Goal: Transaction & Acquisition: Purchase product/service

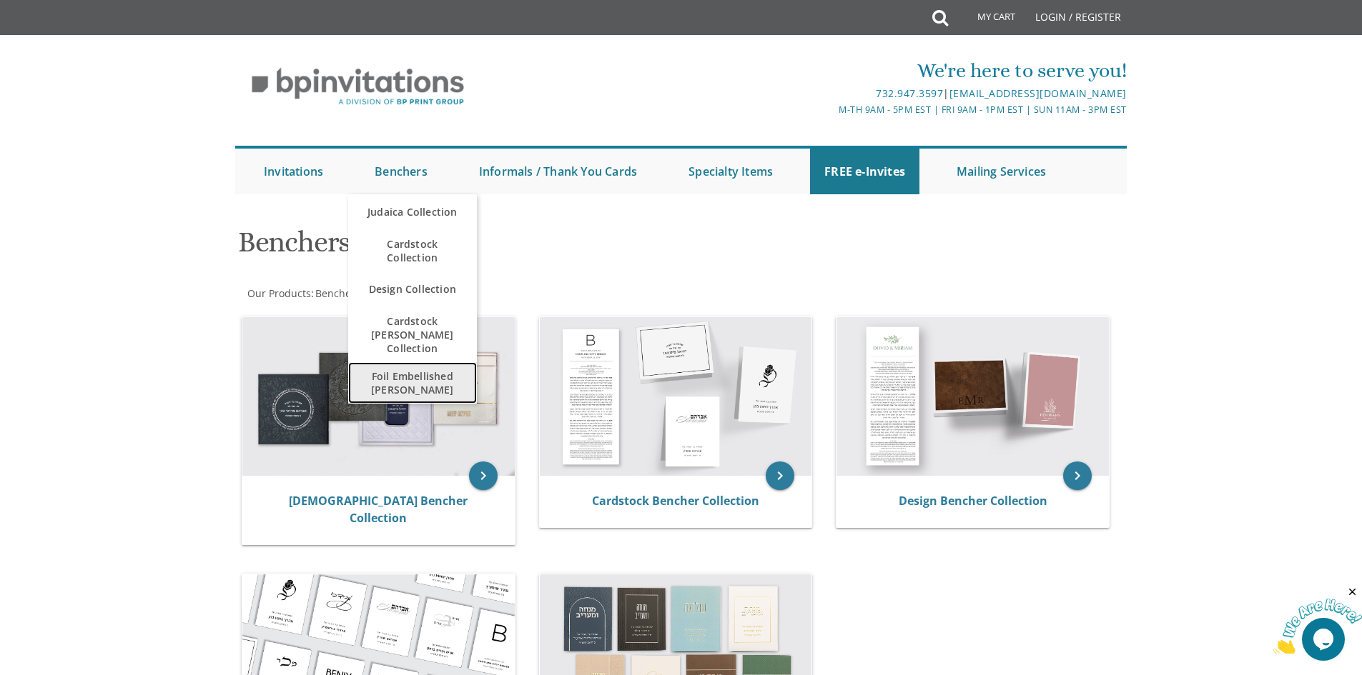
click at [394, 367] on span "Foil Embellished [PERSON_NAME]" at bounding box center [412, 382] width 100 height 41
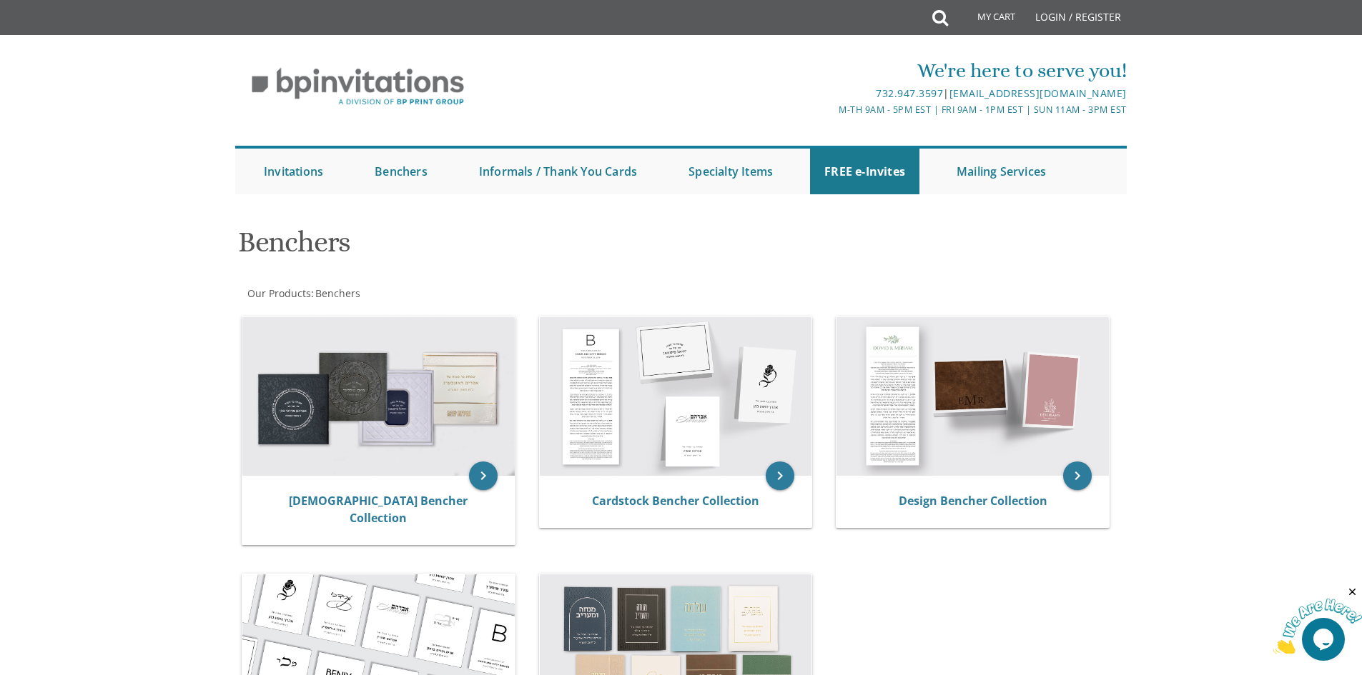
scroll to position [214, 0]
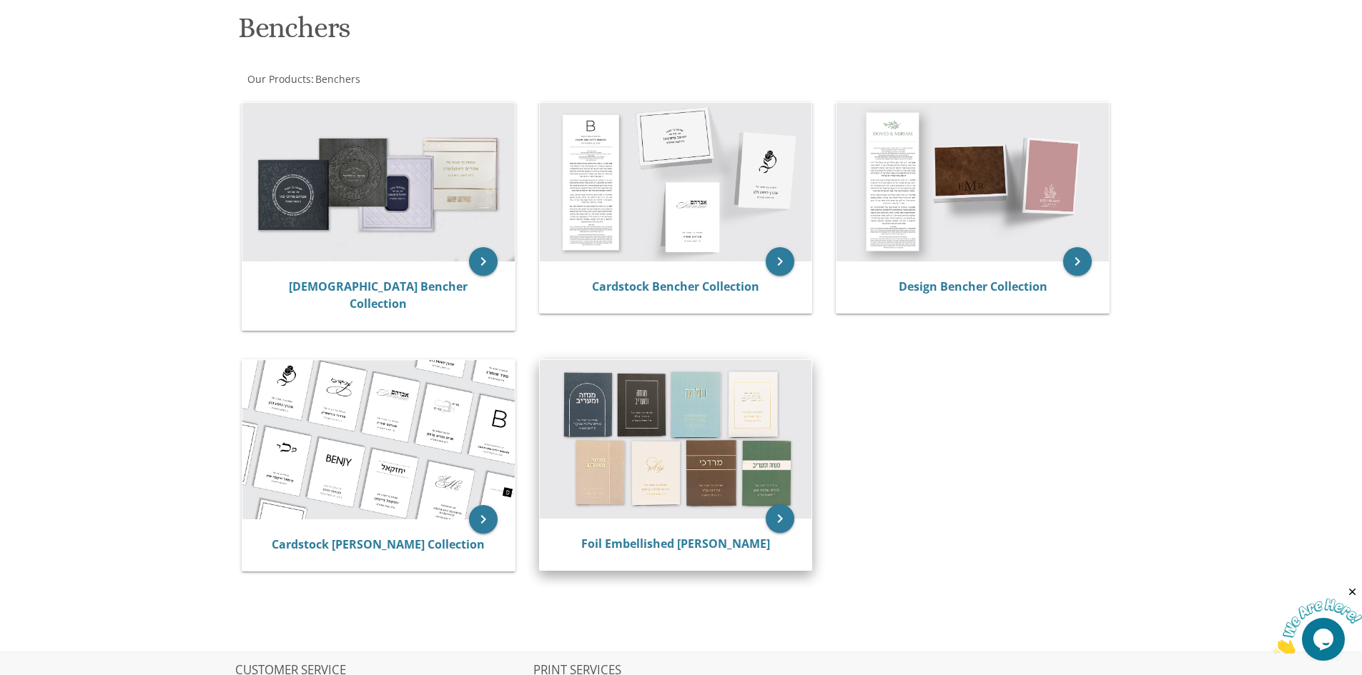
click at [636, 413] on img at bounding box center [676, 439] width 272 height 159
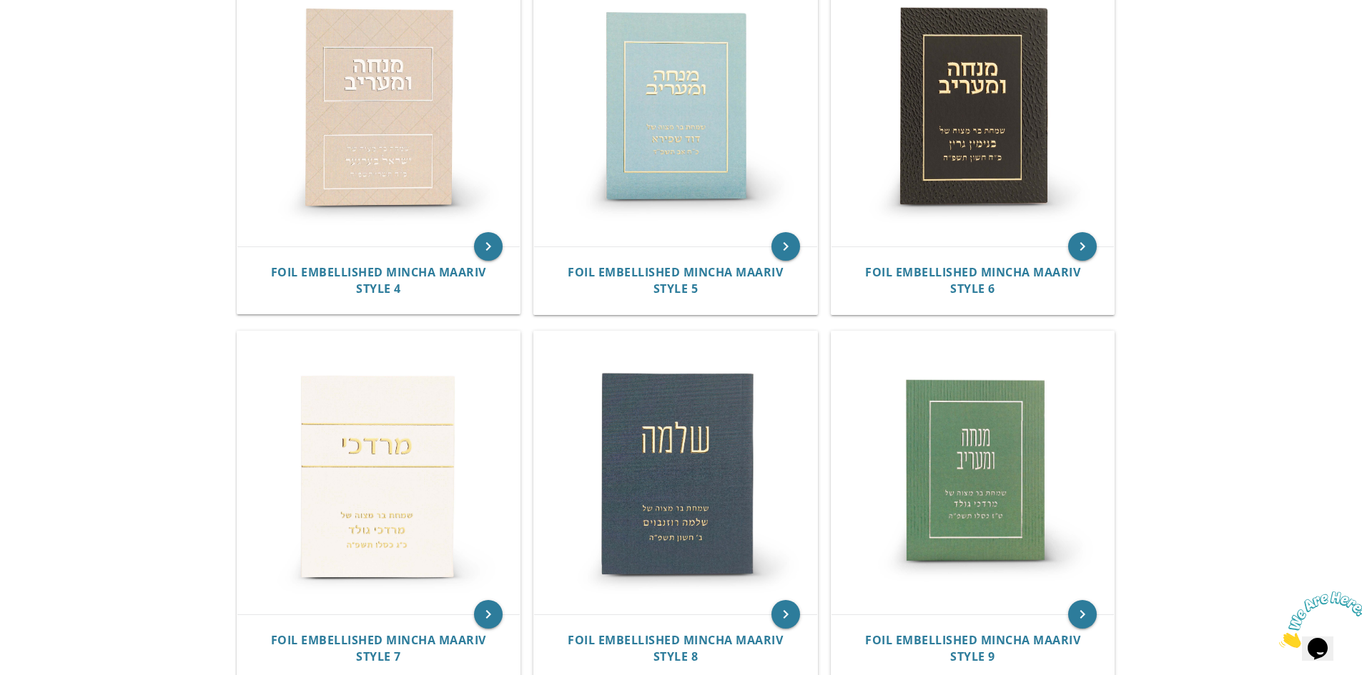
scroll to position [1001, 0]
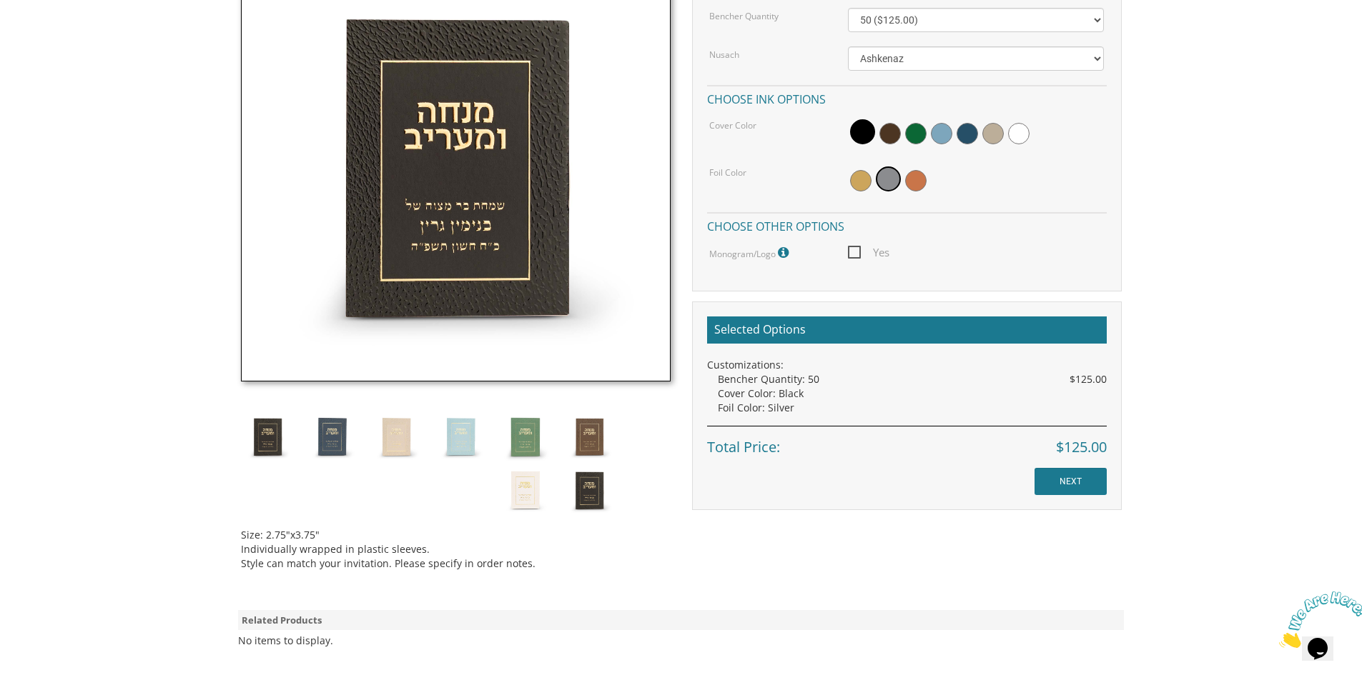
scroll to position [118, 0]
